Goal: Check status: Check status

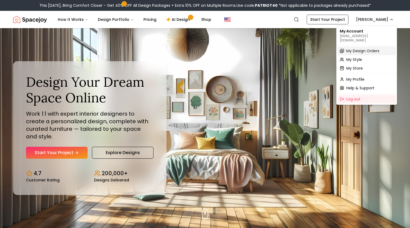
click at [359, 48] on span "My Design Orders" at bounding box center [362, 50] width 33 height 5
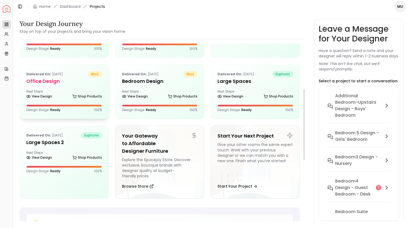
scroll to position [113, 0]
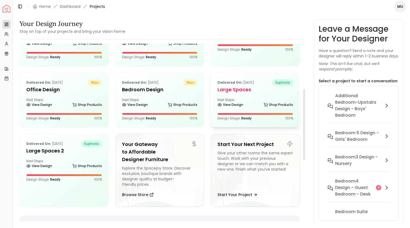
click at [235, 85] on b "Delivered on:" at bounding box center [229, 82] width 25 height 5
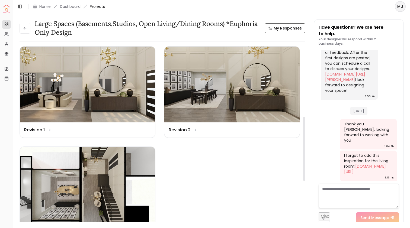
scroll to position [221, 0]
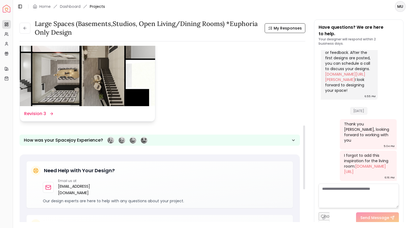
click at [111, 85] on img at bounding box center [87, 68] width 135 height 76
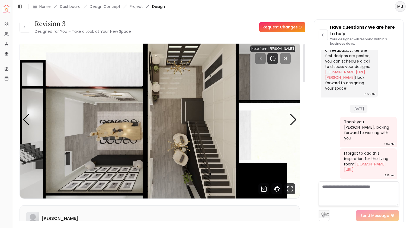
scroll to position [2, 0]
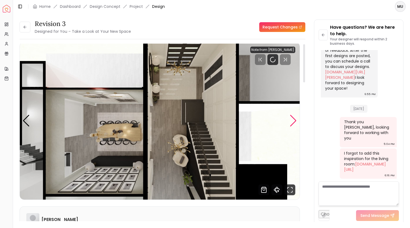
click at [295, 116] on div "Next slide" at bounding box center [293, 121] width 7 height 12
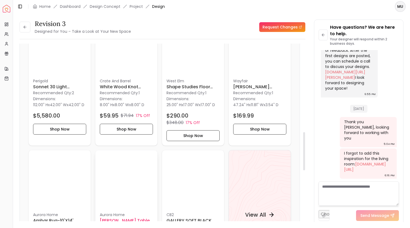
scroll to position [482, 0]
